Goal: Entertainment & Leisure: Consume media (video, audio)

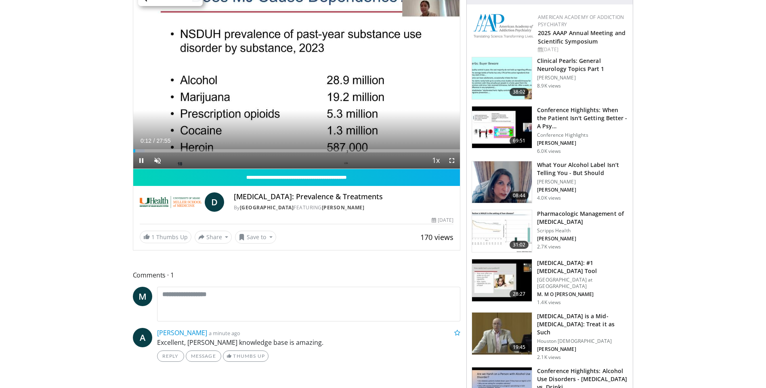
scroll to position [40, 0]
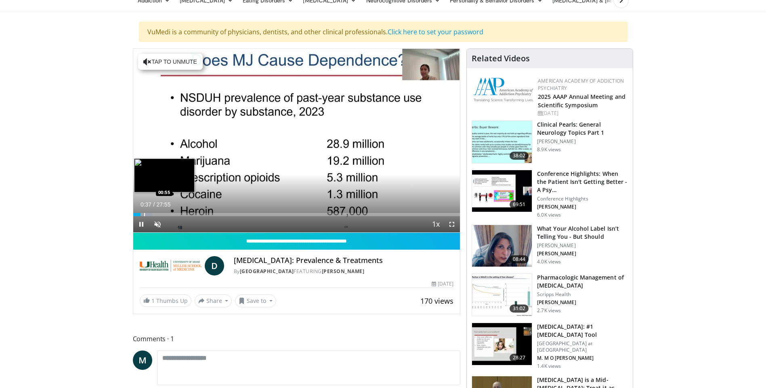
click at [144, 215] on div "Progress Bar" at bounding box center [144, 214] width 1 height 3
click at [152, 215] on div "Progress Bar" at bounding box center [152, 214] width 1 height 3
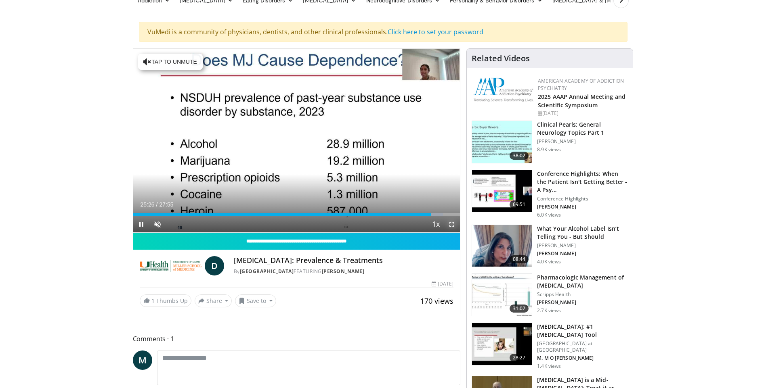
click at [451, 224] on span "Video Player" at bounding box center [452, 224] width 16 height 16
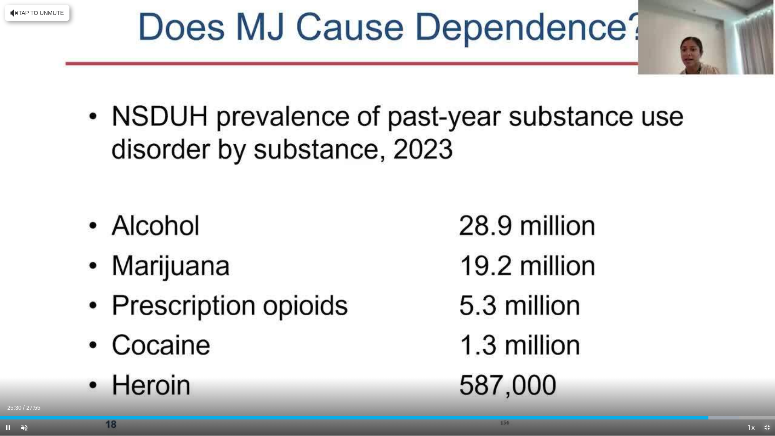
click at [765, 388] on span "Video Player" at bounding box center [767, 427] width 16 height 16
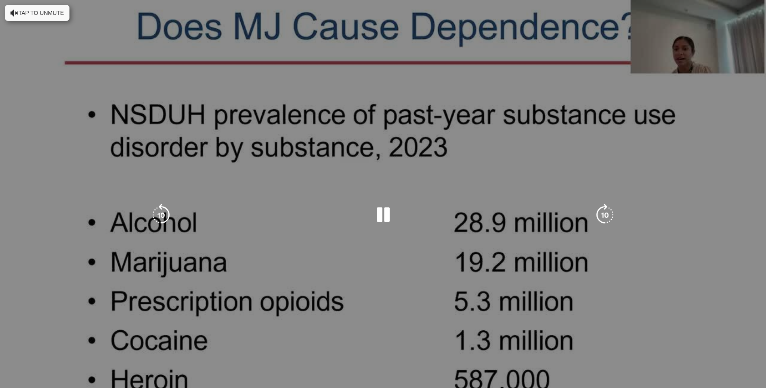
scroll to position [0, 0]
